Goal: Browse casually: Explore the website without a specific task or goal

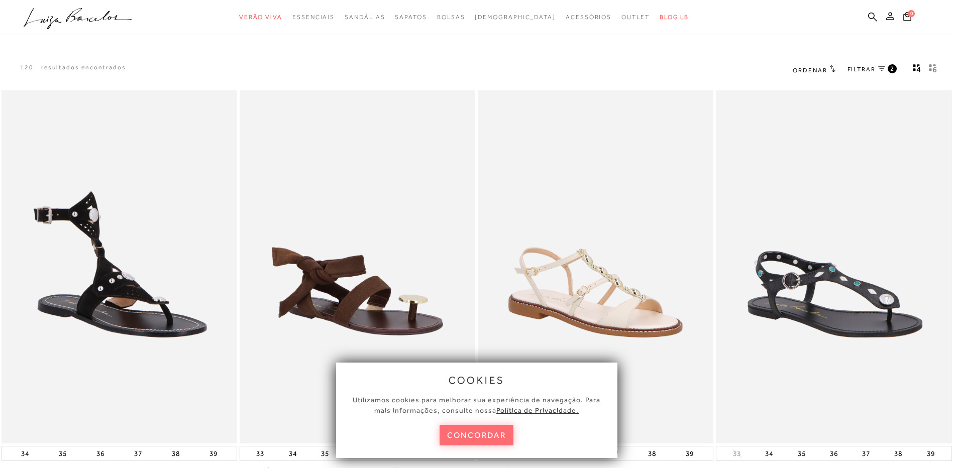
click at [470, 435] on button "concordar" at bounding box center [477, 435] width 74 height 21
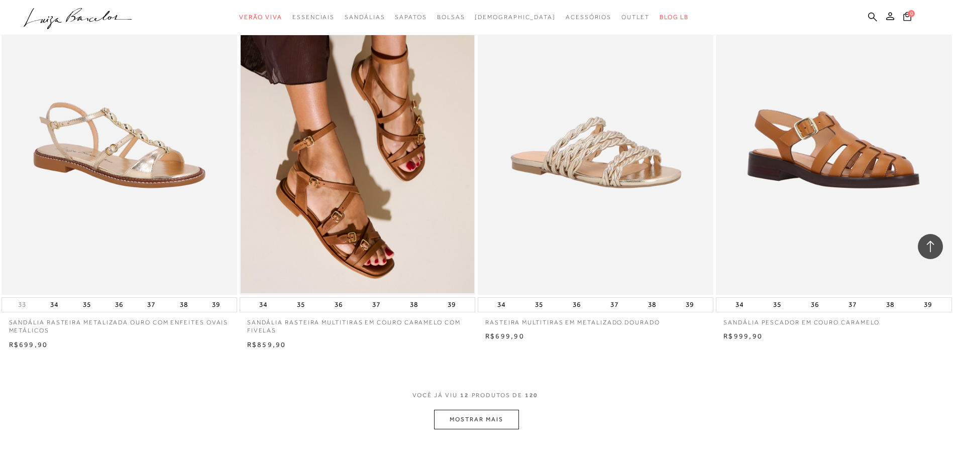
scroll to position [1005, 0]
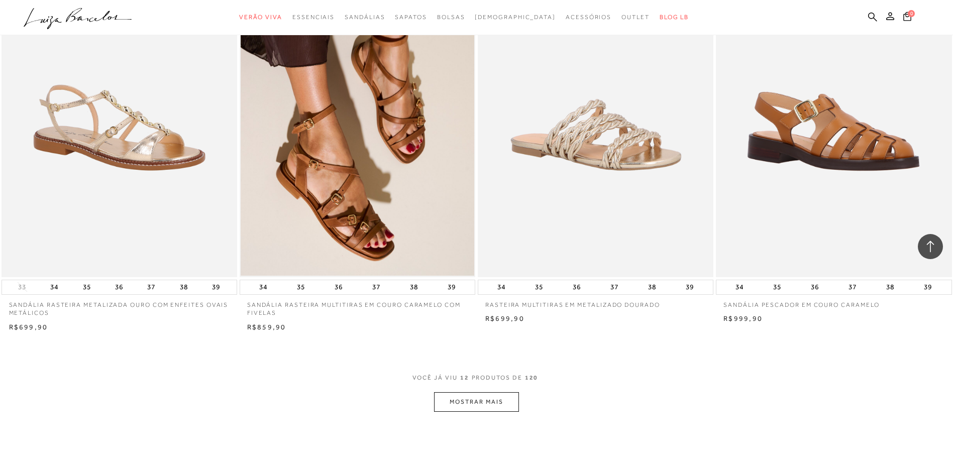
click at [470, 402] on button "MOSTRAR MAIS" at bounding box center [476, 402] width 84 height 20
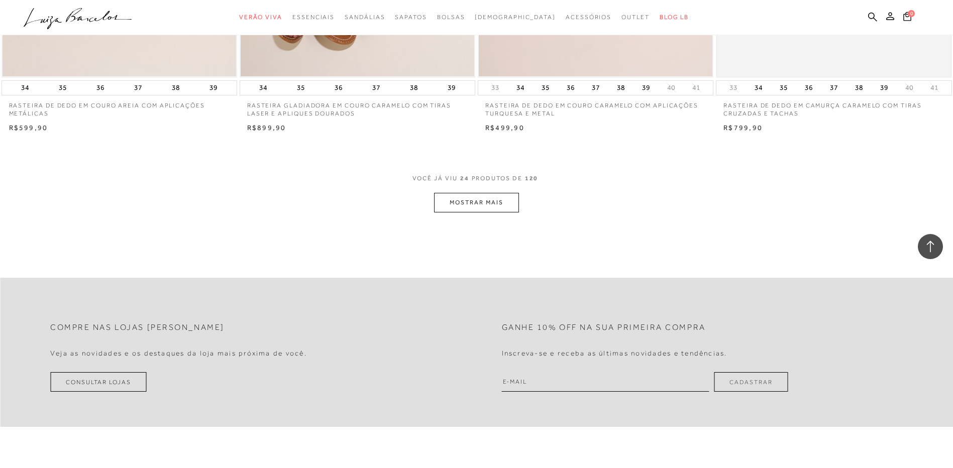
scroll to position [2462, 0]
click at [473, 205] on button "MOSTRAR MAIS" at bounding box center [476, 202] width 84 height 20
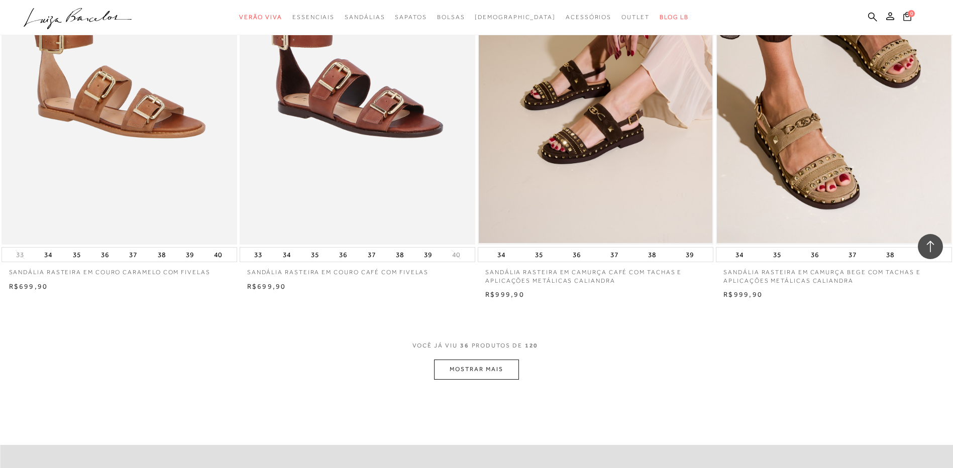
scroll to position [3769, 0]
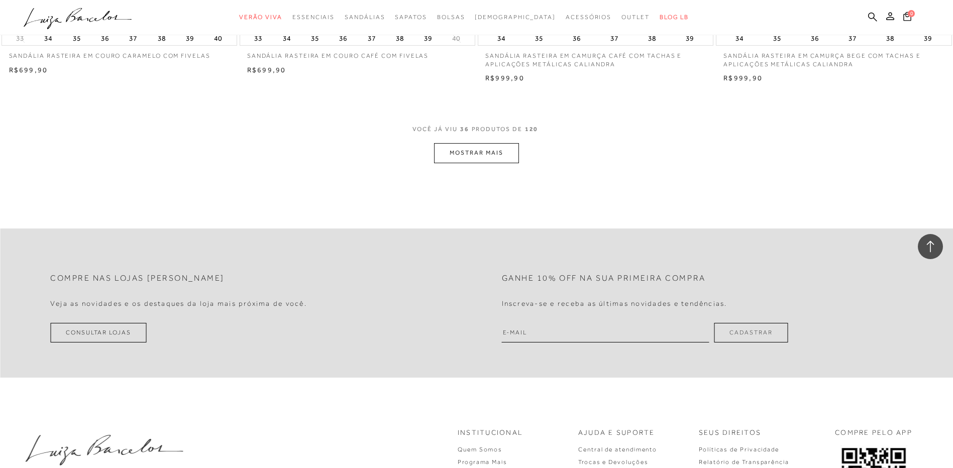
click at [482, 152] on button "MOSTRAR MAIS" at bounding box center [476, 153] width 84 height 20
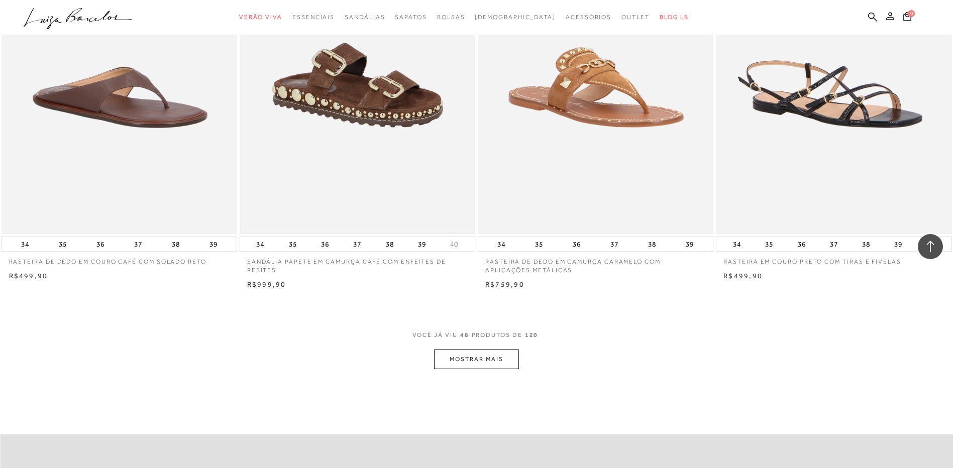
scroll to position [5025, 0]
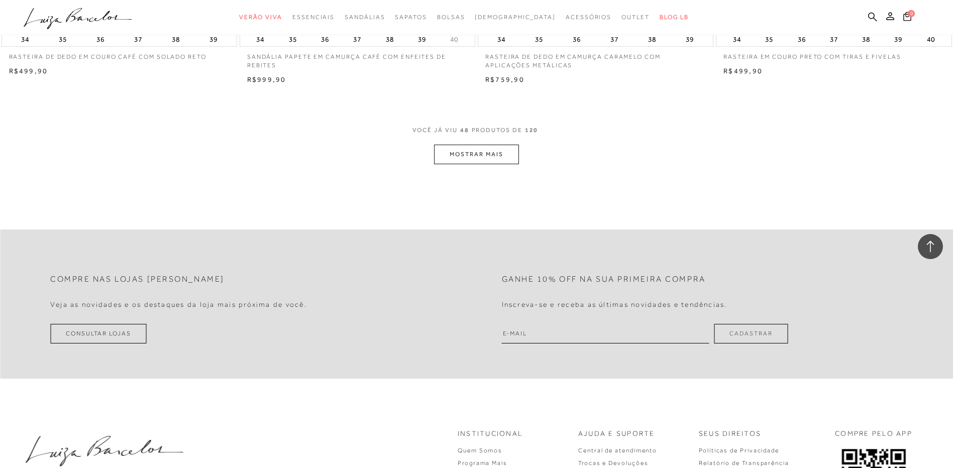
click at [502, 149] on button "MOSTRAR MAIS" at bounding box center [476, 155] width 84 height 20
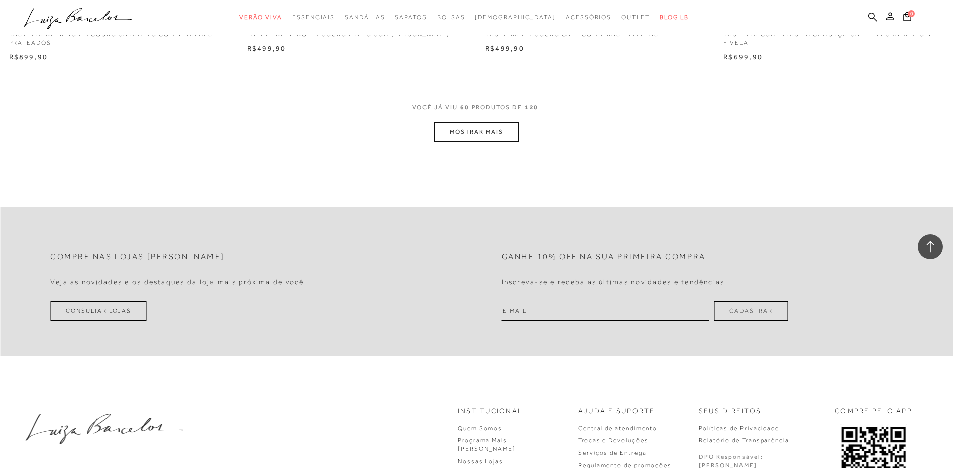
scroll to position [6332, 0]
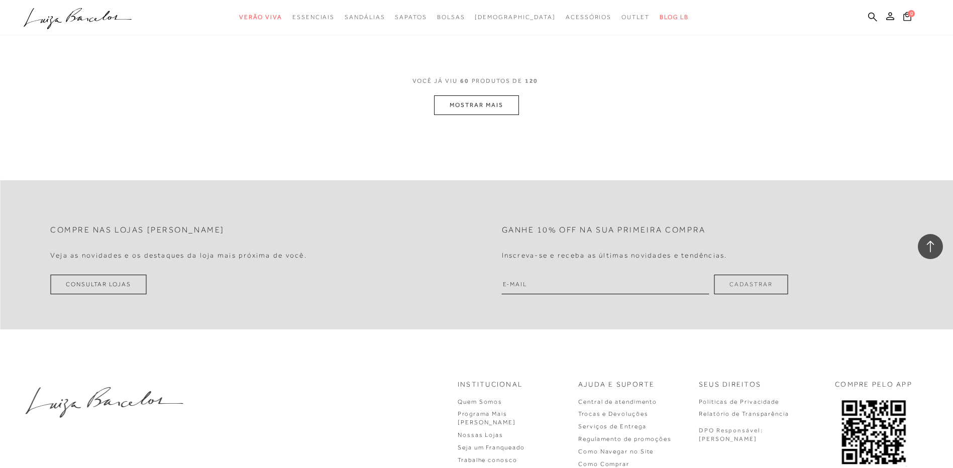
click at [498, 102] on button "MOSTRAR MAIS" at bounding box center [476, 105] width 84 height 20
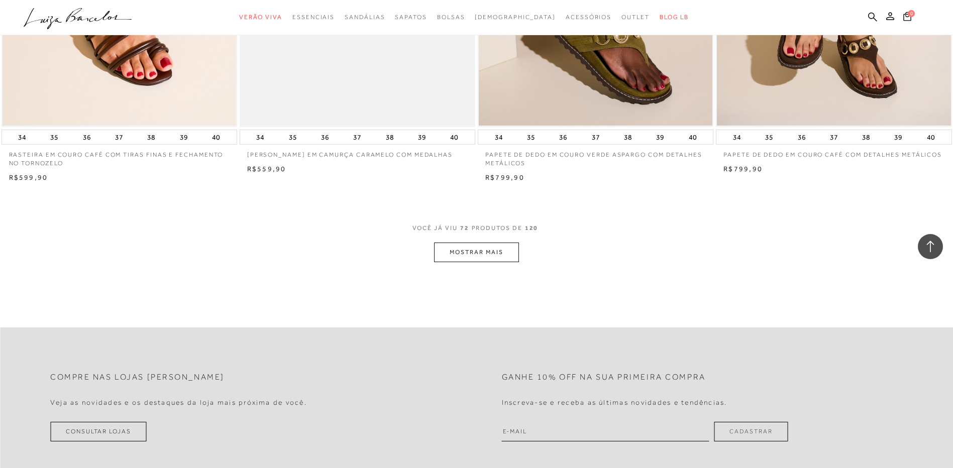
scroll to position [7437, 0]
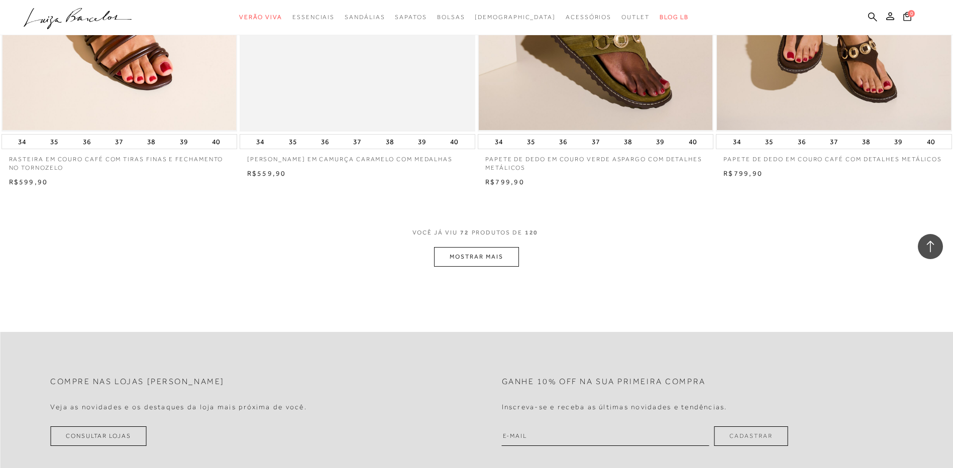
click at [482, 265] on button "MOSTRAR MAIS" at bounding box center [476, 257] width 84 height 20
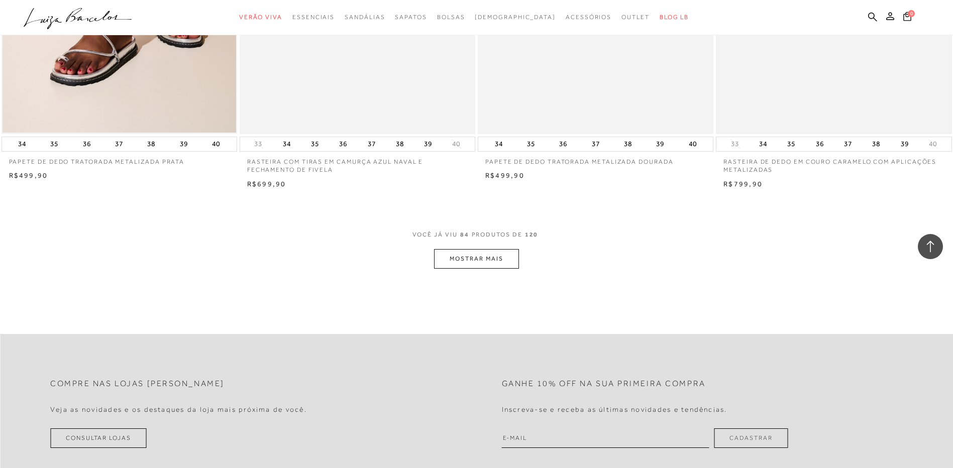
scroll to position [8744, 0]
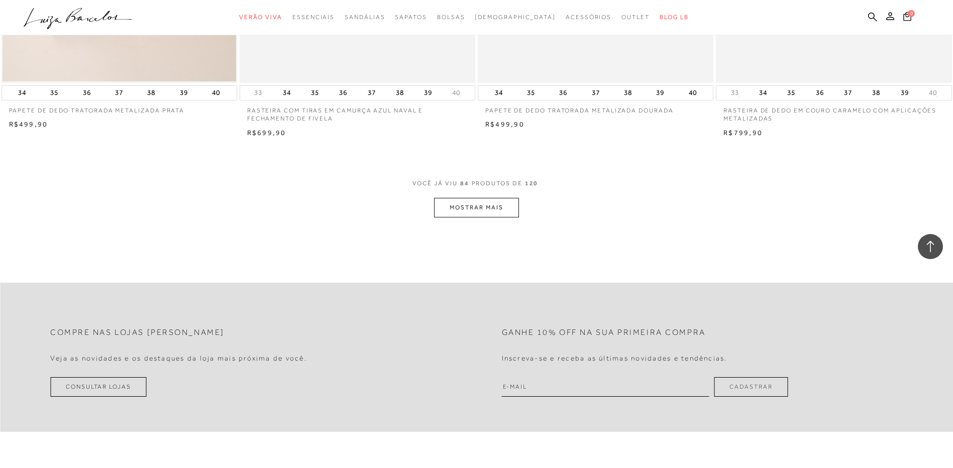
click at [499, 207] on button "MOSTRAR MAIS" at bounding box center [476, 208] width 84 height 20
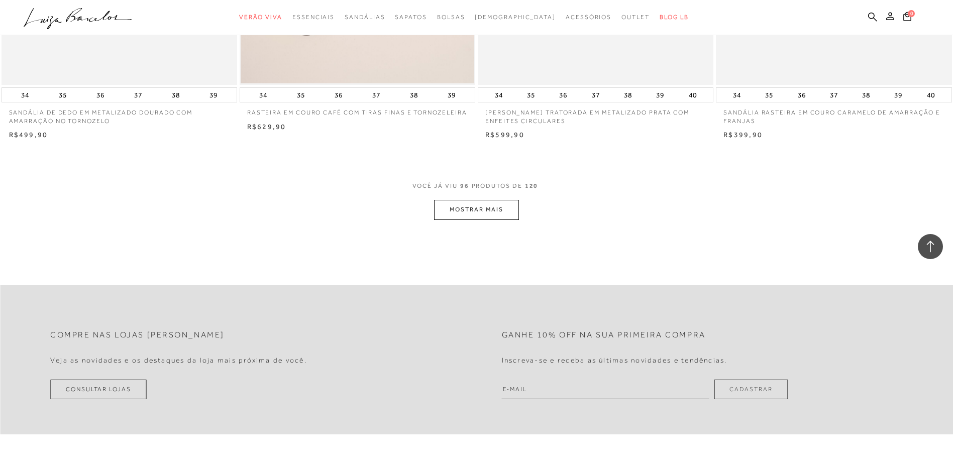
scroll to position [10000, 0]
click at [494, 213] on button "MOSTRAR MAIS" at bounding box center [476, 209] width 84 height 20
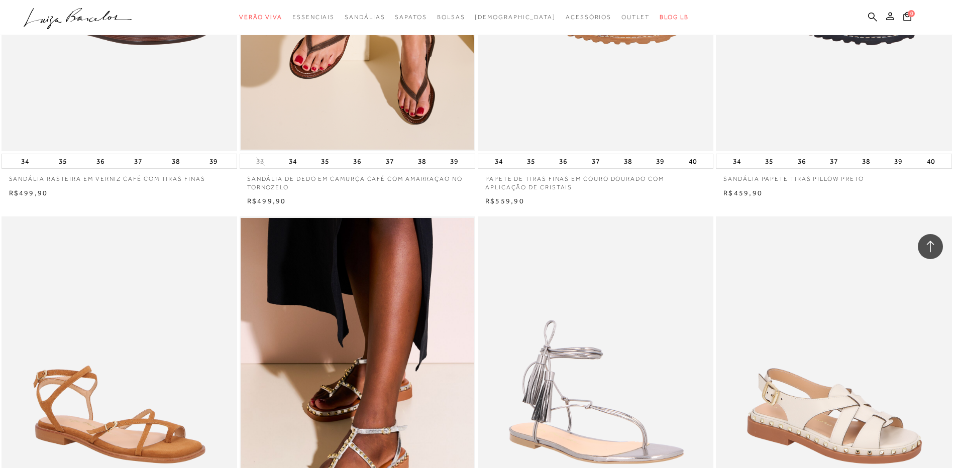
scroll to position [10603, 0]
